Goal: Find contact information: Find contact information

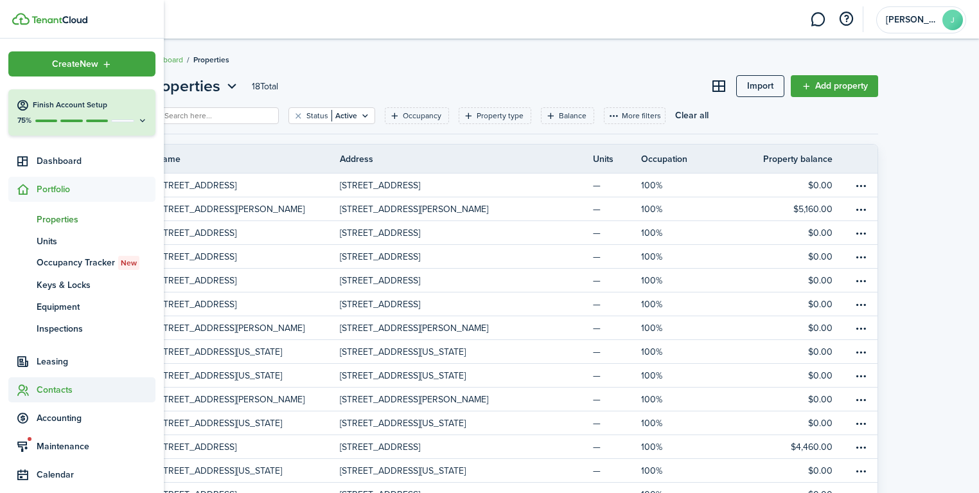
click at [57, 383] on span "Contacts" at bounding box center [96, 389] width 119 height 13
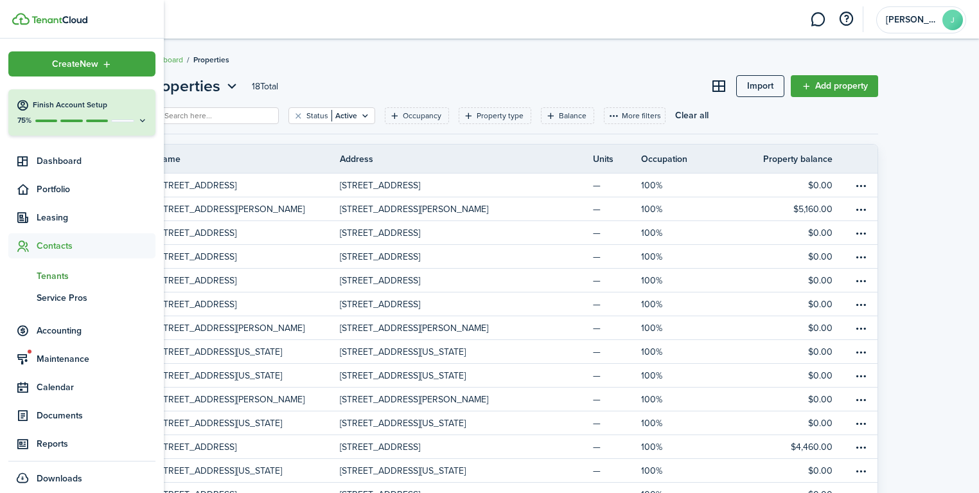
click at [62, 274] on span "Tenants" at bounding box center [96, 275] width 119 height 13
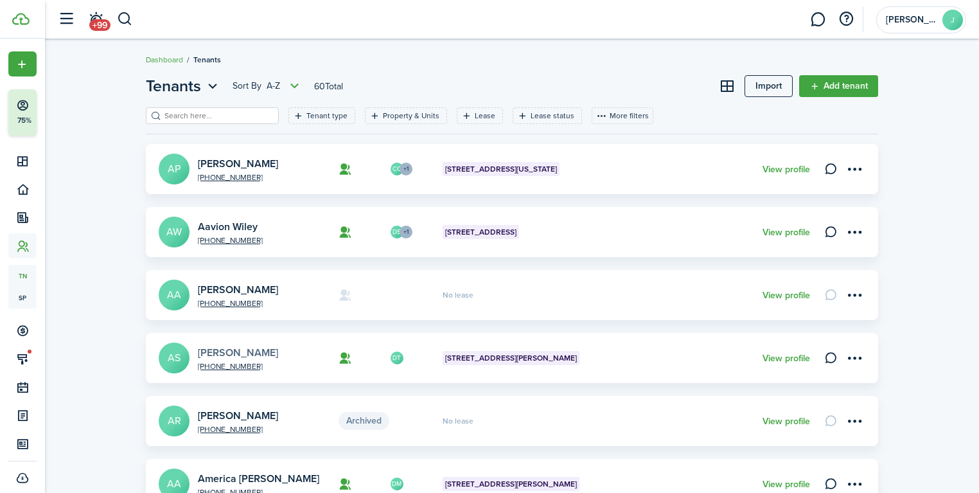
click at [235, 352] on link "[PERSON_NAME]" at bounding box center [238, 352] width 80 height 15
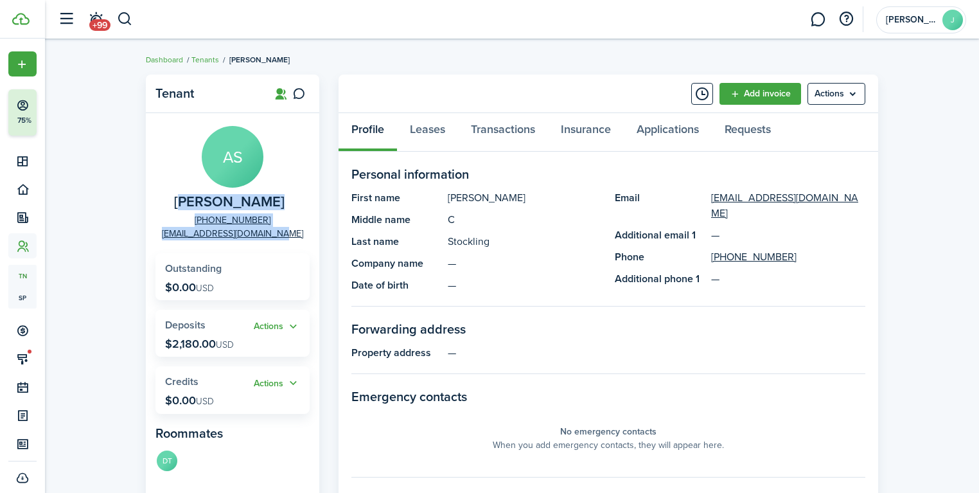
drag, startPoint x: 275, startPoint y: 219, endPoint x: 188, endPoint y: 207, distance: 88.1
click at [188, 207] on panel-main-group "AS [PERSON_NAME] [PHONE_NUMBER] [EMAIL_ADDRESS][DOMAIN_NAME]" at bounding box center [232, 183] width 154 height 114
click at [176, 203] on panel-main-group "AS [PERSON_NAME] [PHONE_NUMBER] [EMAIL_ADDRESS][DOMAIN_NAME]" at bounding box center [232, 183] width 154 height 114
drag, startPoint x: 181, startPoint y: 201, endPoint x: 265, endPoint y: 216, distance: 85.4
click at [265, 216] on panel-main-group "AS [PERSON_NAME] [PHONE_NUMBER] [EMAIL_ADDRESS][DOMAIN_NAME]" at bounding box center [232, 183] width 154 height 114
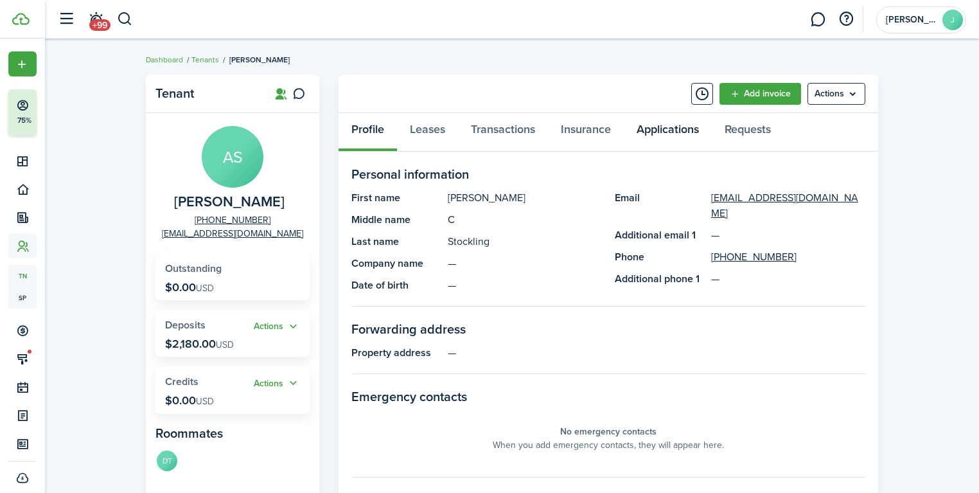
copy panel-main-group "[PERSON_NAME] [PHONE_NUMBER]"
click at [902, 193] on div "Tenant AS [PERSON_NAME] [PHONE_NUMBER] [EMAIL_ADDRESS][DOMAIN_NAME] Outstanding…" at bounding box center [512, 443] width 934 height 751
